Goal: Transaction & Acquisition: Purchase product/service

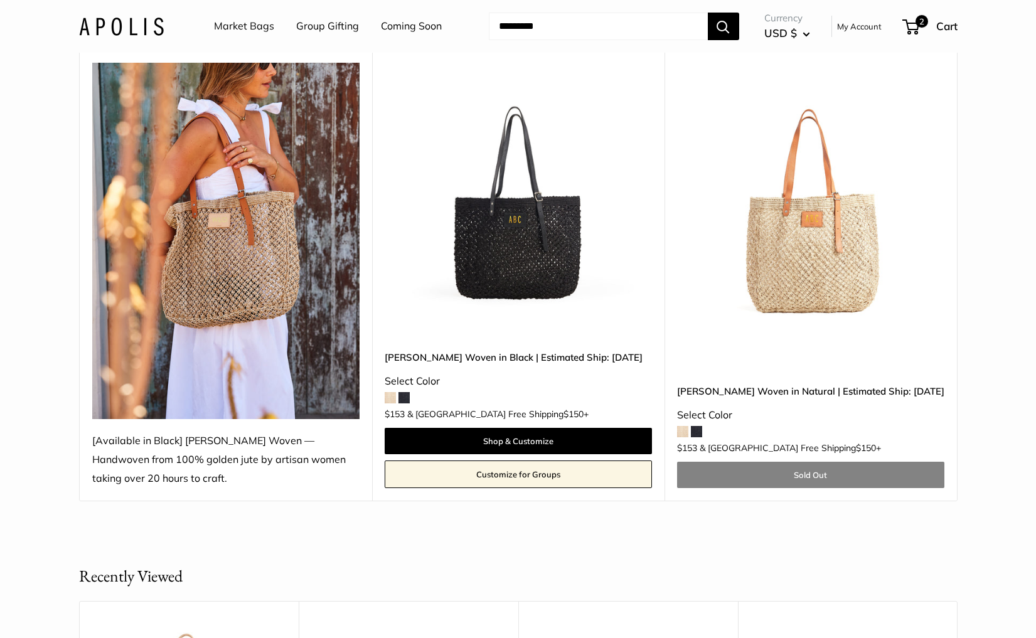
click at [0, 0] on img at bounding box center [0, 0] width 0 height 0
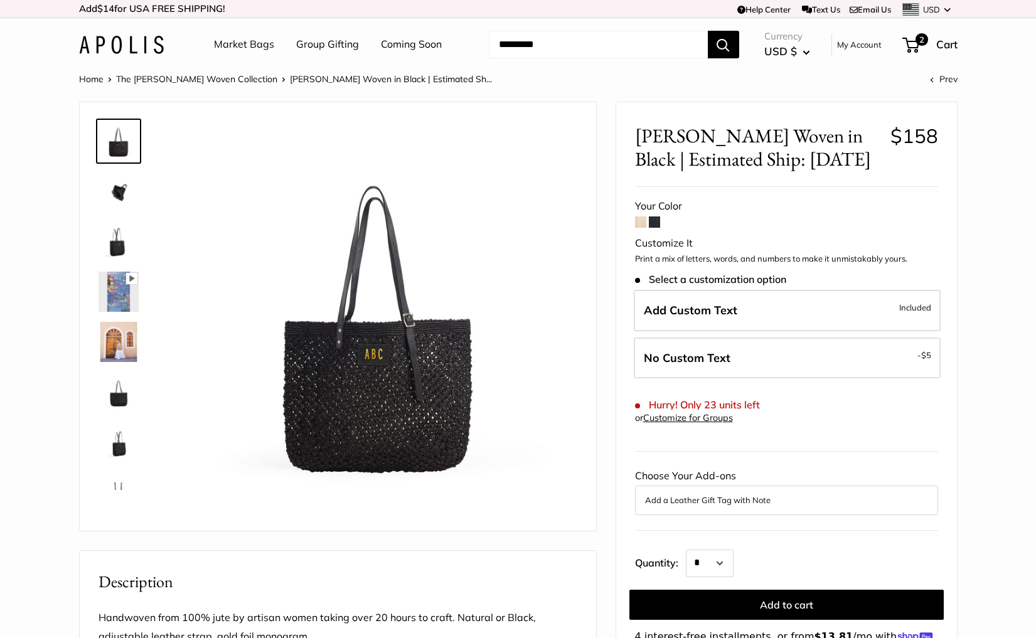
click at [640, 222] on span at bounding box center [640, 222] width 11 height 11
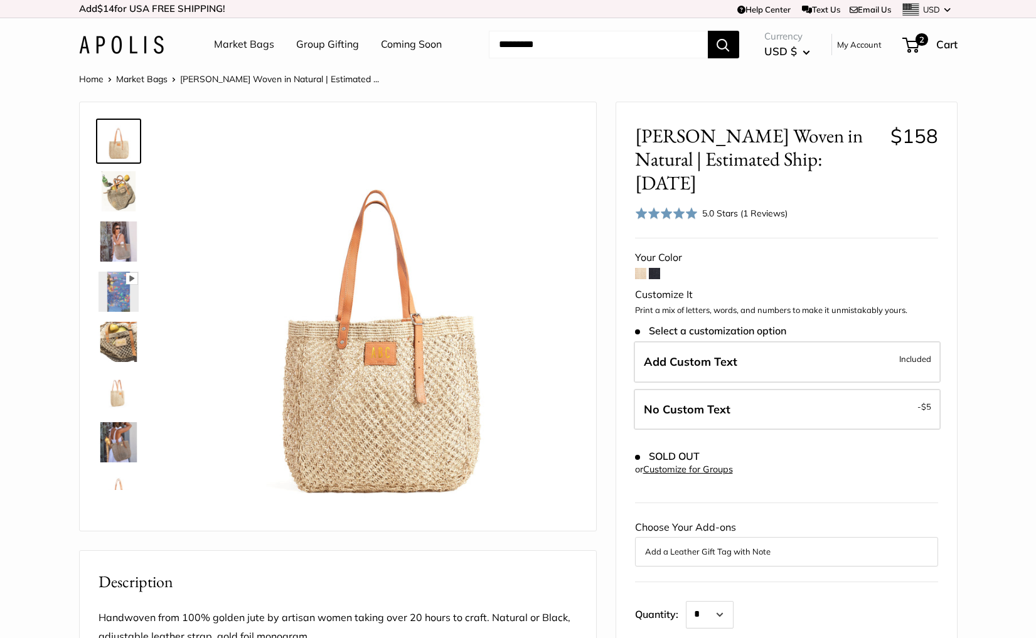
click at [400, 47] on link "Coming Soon" at bounding box center [411, 44] width 61 height 19
